Goal: Check status: Check status

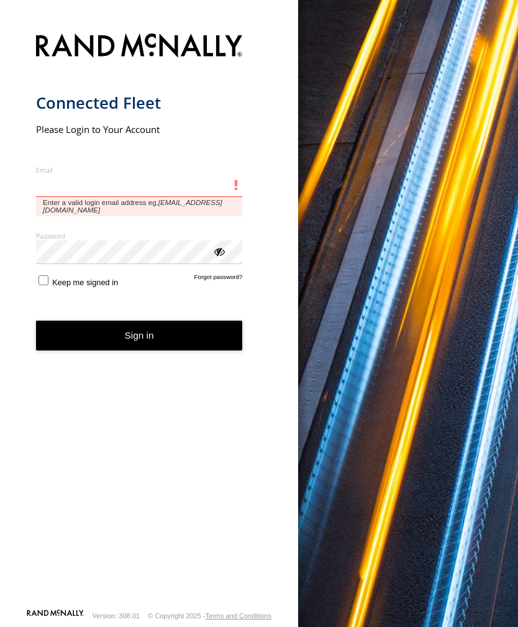
type input "**********"
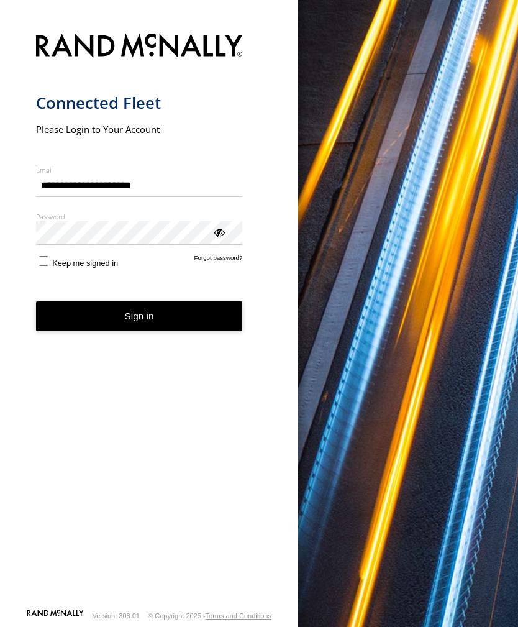
click at [139, 321] on button "Sign in" at bounding box center [139, 316] width 207 height 30
click at [153, 319] on button "Sign in" at bounding box center [139, 316] width 207 height 30
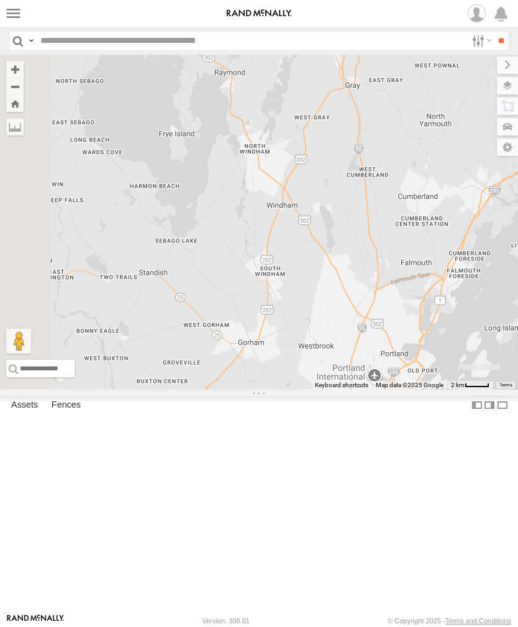
click at [0, 0] on div "015910001233835" at bounding box center [0, 0] width 0 height 0
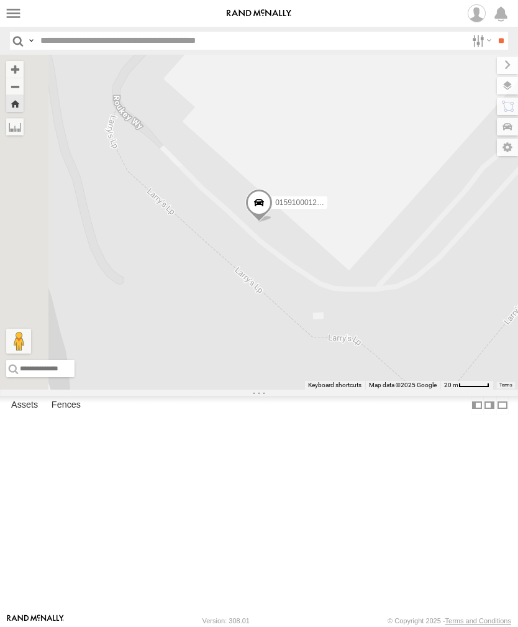
click at [19, 15] on label at bounding box center [13, 13] width 18 height 18
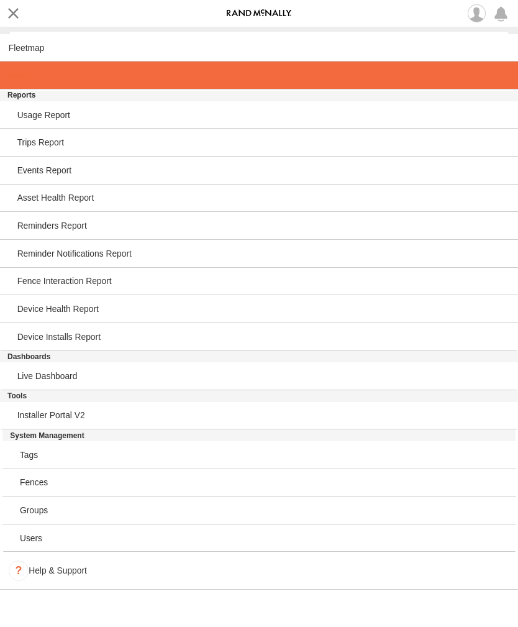
click at [33, 80] on span at bounding box center [21, 75] width 25 height 10
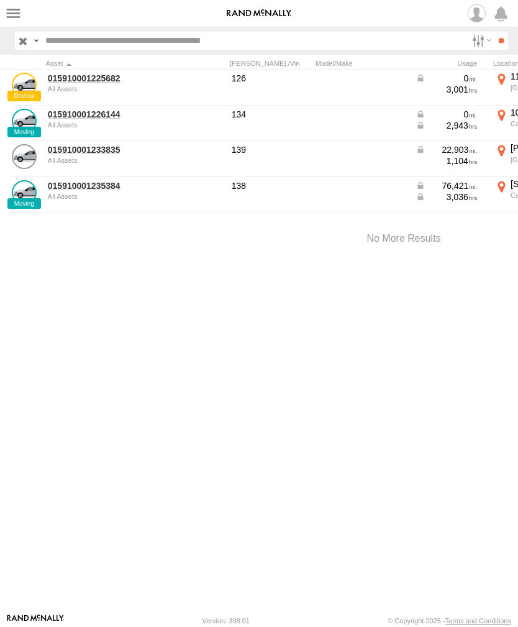
click at [95, 164] on div "015910001233835 All Assets" at bounding box center [108, 159] width 124 height 34
click at [78, 153] on link "015910001233835" at bounding box center [108, 149] width 121 height 11
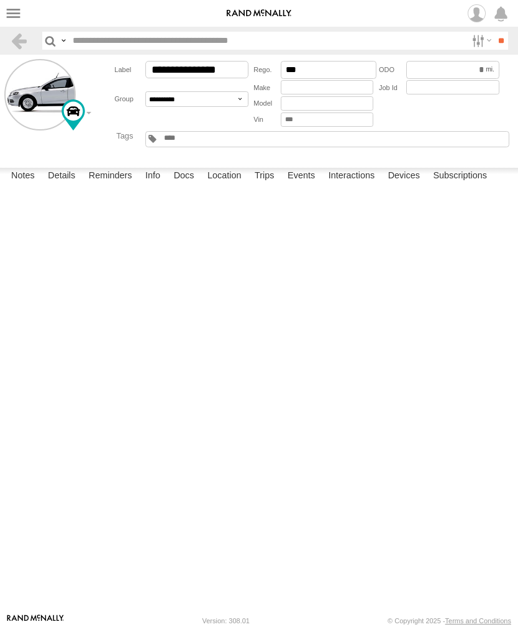
click at [309, 185] on label "Events" at bounding box center [302, 176] width 40 height 17
click at [15, 15] on label at bounding box center [13, 13] width 18 height 18
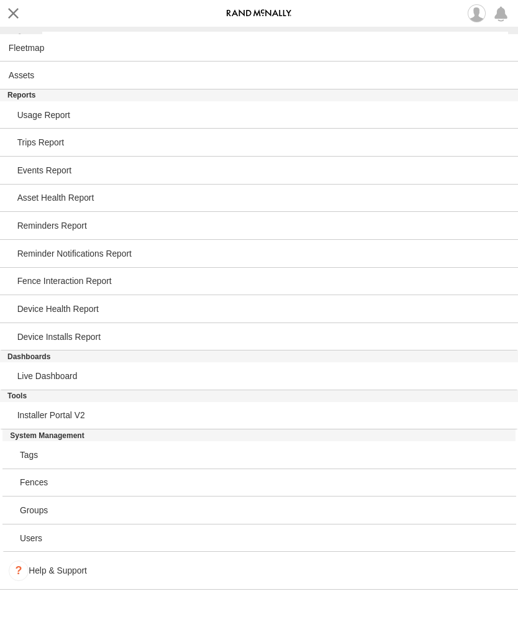
scroll to position [3704, 0]
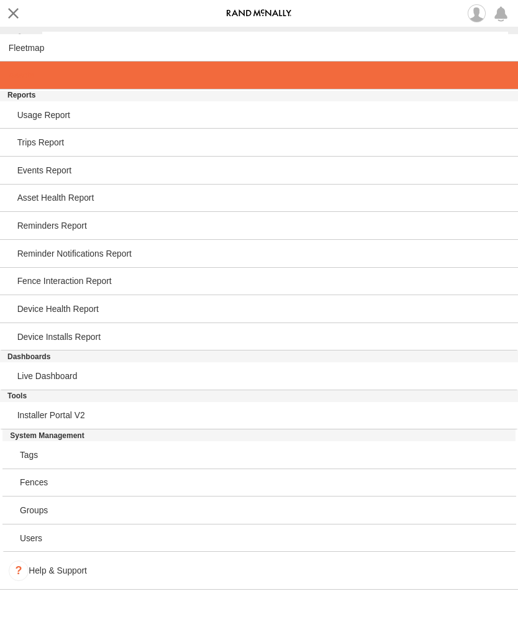
click at [17, 70] on link at bounding box center [259, 76] width 518 height 28
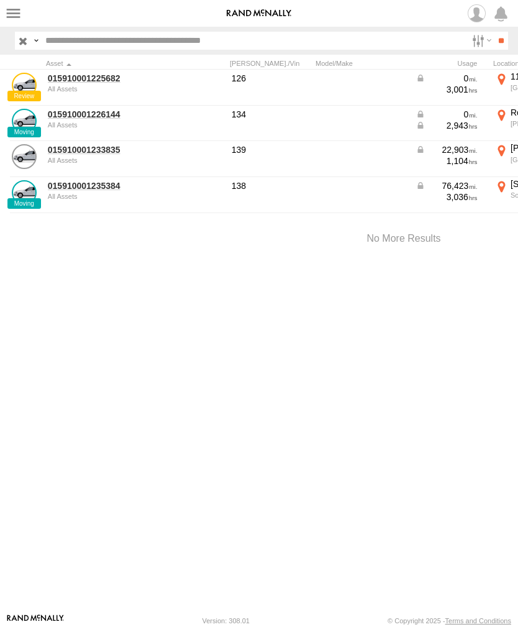
click at [78, 190] on link "015910001235384" at bounding box center [108, 185] width 121 height 11
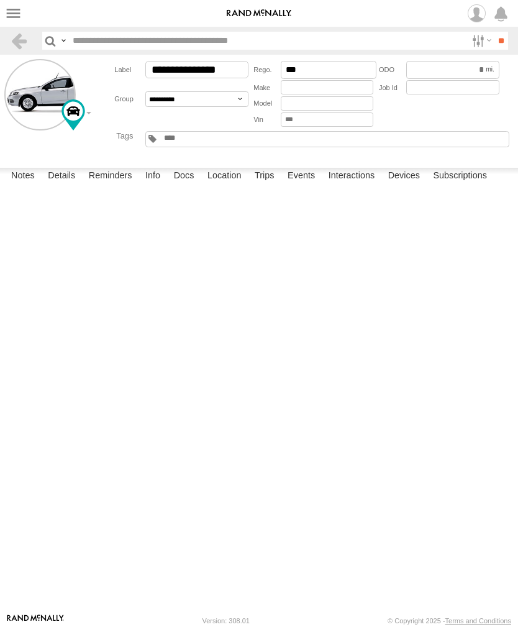
click at [304, 185] on label "Events" at bounding box center [302, 176] width 40 height 17
click at [12, 10] on label at bounding box center [13, 13] width 18 height 18
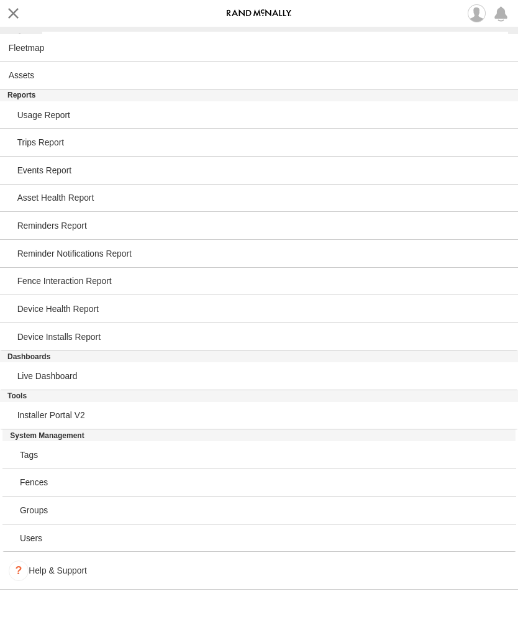
scroll to position [3847, 0]
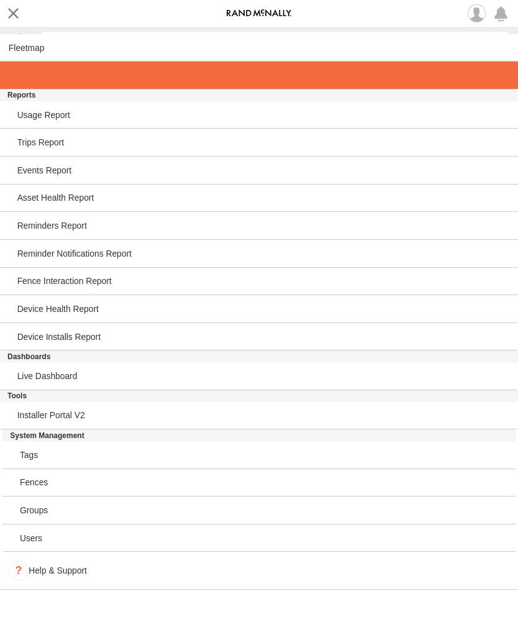
click at [22, 72] on span at bounding box center [21, 75] width 25 height 10
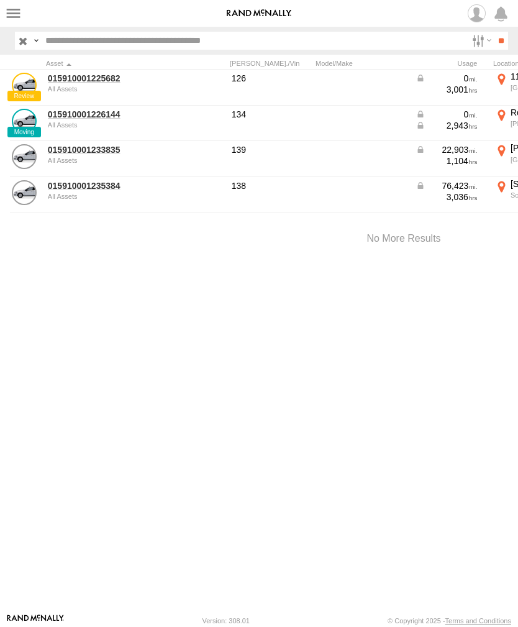
click at [77, 119] on link "015910001226144" at bounding box center [108, 114] width 121 height 11
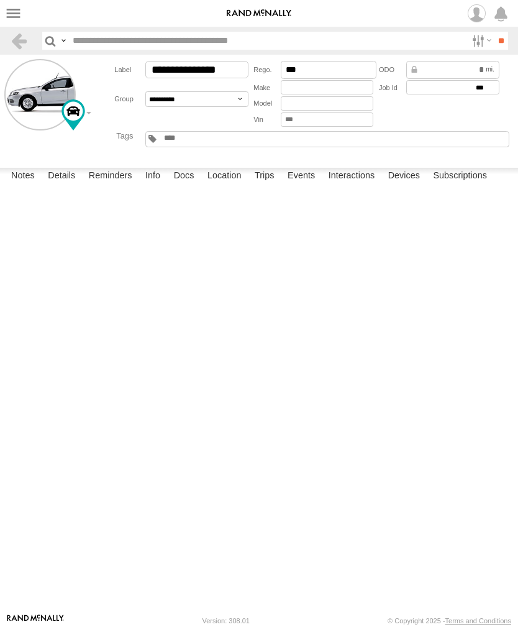
click at [296, 185] on label "Events" at bounding box center [302, 176] width 40 height 17
